Goal: Information Seeking & Learning: Learn about a topic

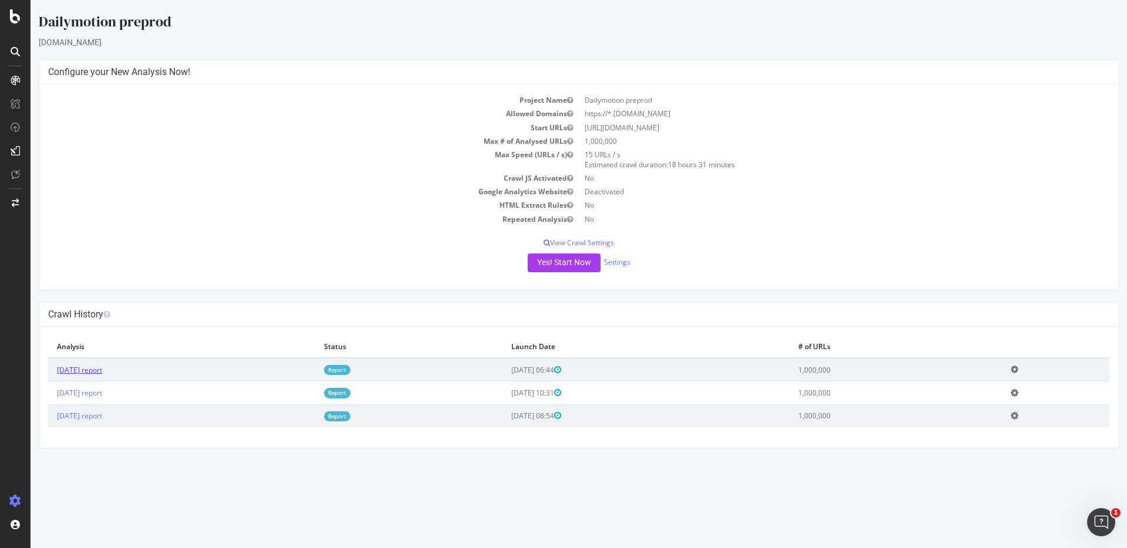
click at [92, 372] on link "[DATE] report" at bounding box center [79, 370] width 45 height 10
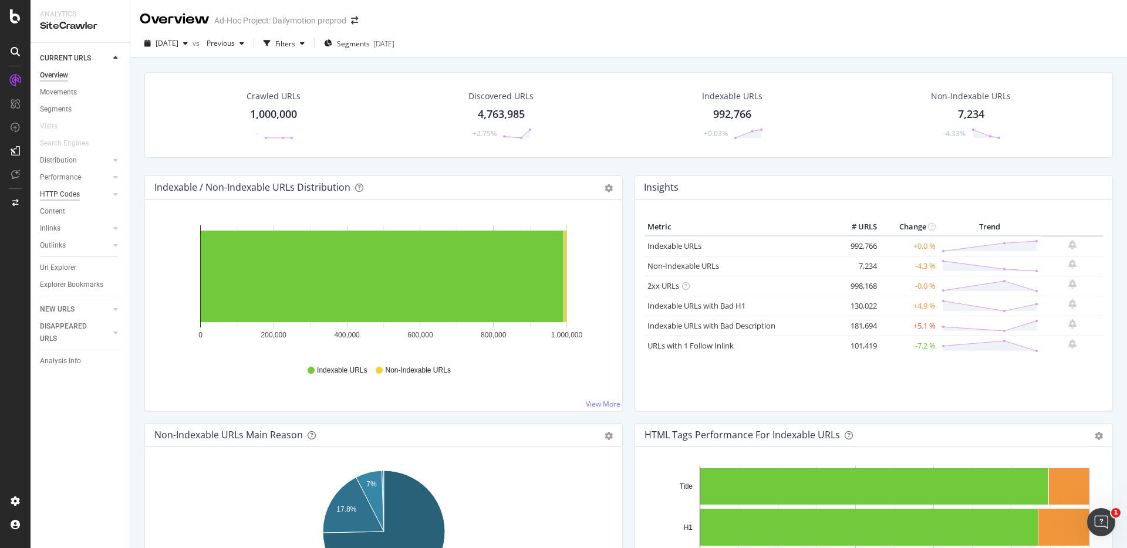
click at [58, 197] on div "HTTP Codes" at bounding box center [60, 194] width 40 height 12
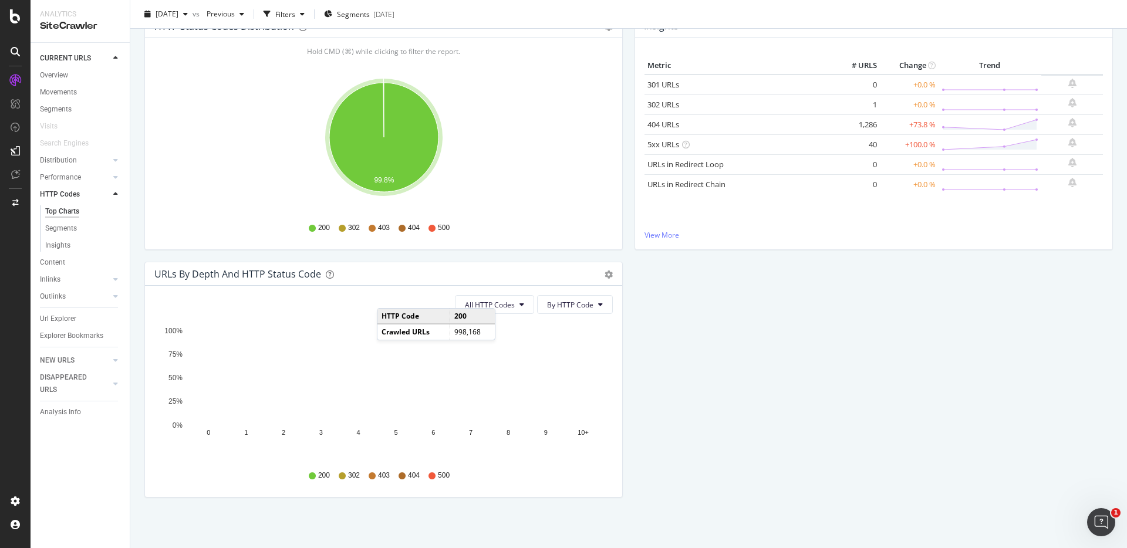
scroll to position [147, 0]
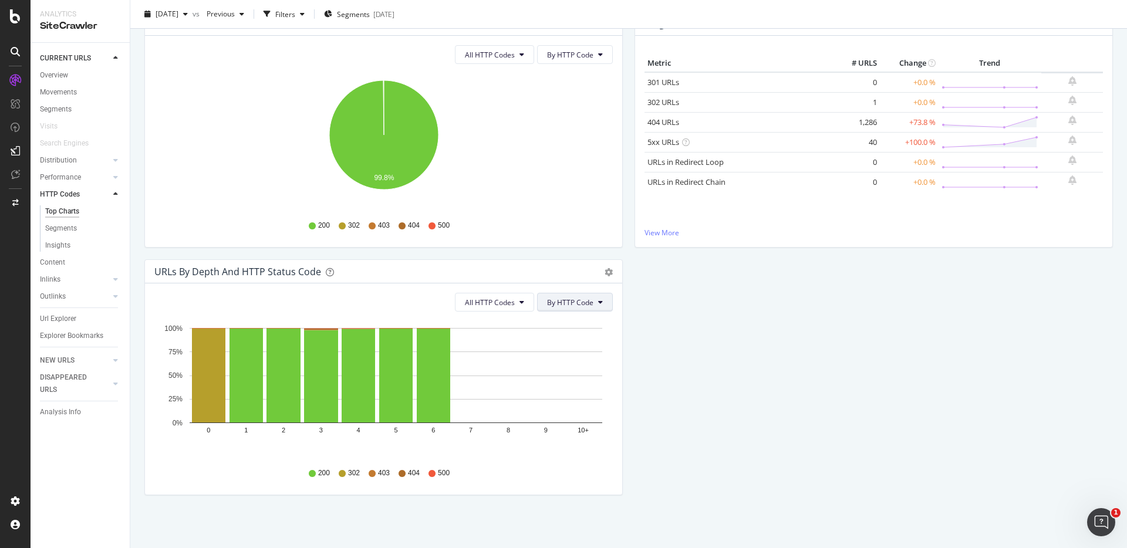
click at [571, 301] on span "By HTTP Code" at bounding box center [570, 303] width 46 height 10
click at [505, 306] on span "All HTTP Codes" at bounding box center [490, 303] width 50 height 10
click at [501, 415] on span "4xx family" at bounding box center [496, 412] width 59 height 11
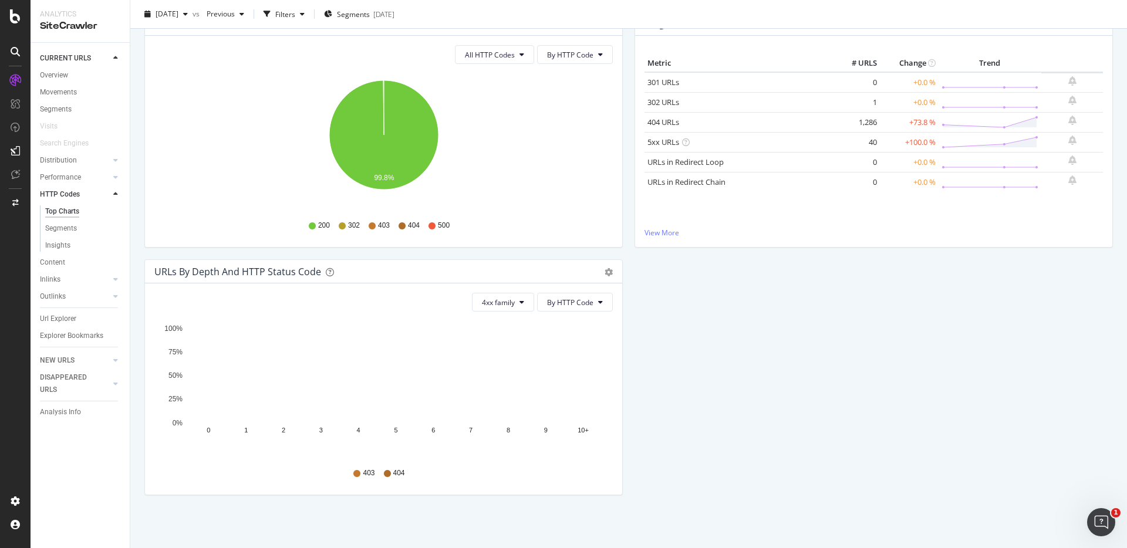
scroll to position [0, 0]
